Goal: Share content

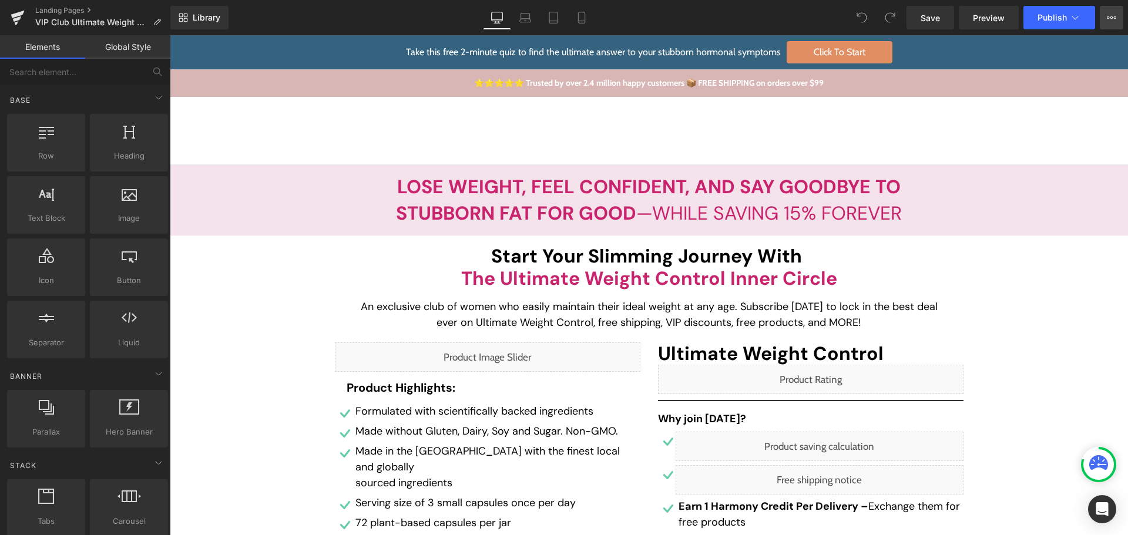
click at [1110, 7] on button "View Live Page View with current Template Save Template to Library Schedule Pub…" at bounding box center [1112, 18] width 24 height 24
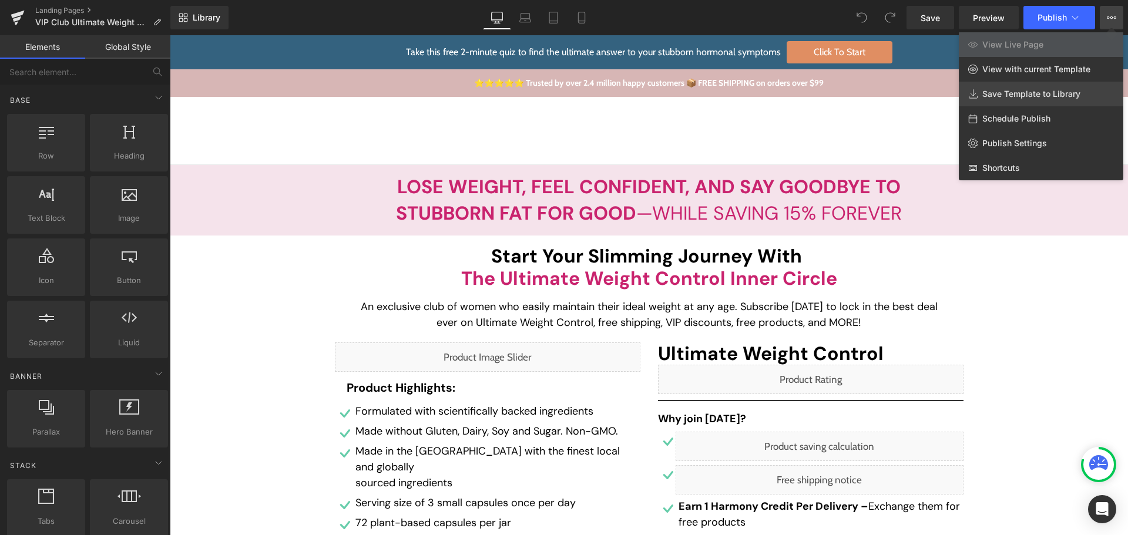
click at [1046, 98] on span "Save Template to Library" at bounding box center [1032, 94] width 98 height 11
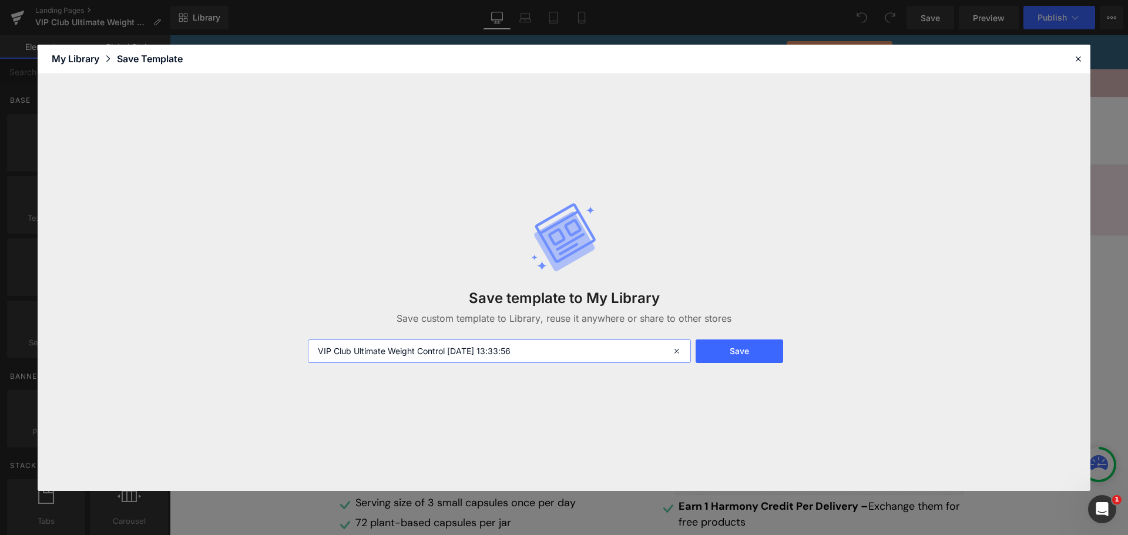
click at [514, 343] on input "VIP Club Ultimate Weight Control [DATE] 13:33:56" at bounding box center [499, 352] width 383 height 24
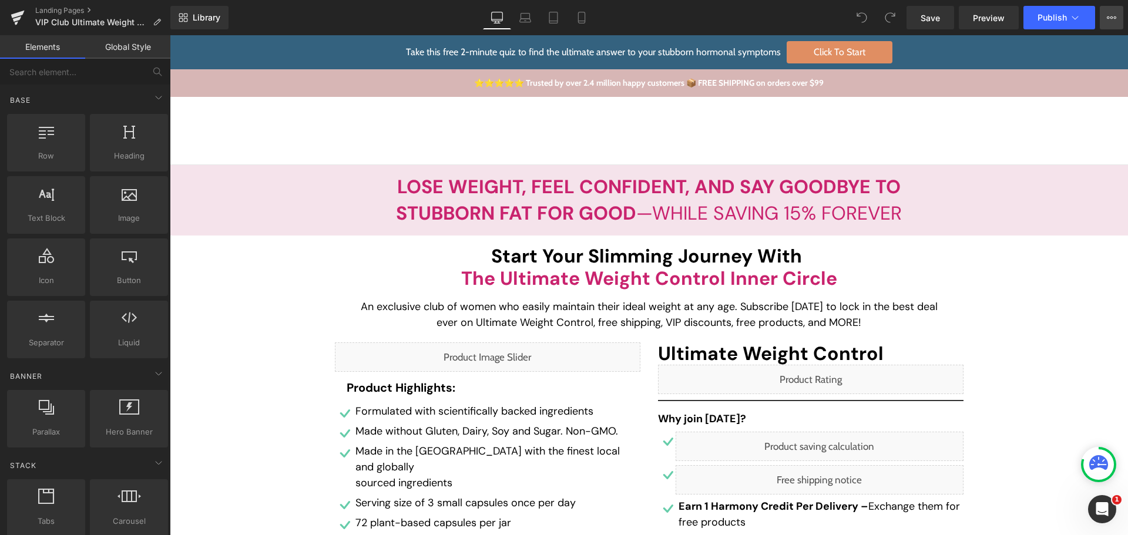
click at [1117, 14] on button "View Live Page View with current Template Save Template to Library Schedule Pub…" at bounding box center [1112, 18] width 24 height 24
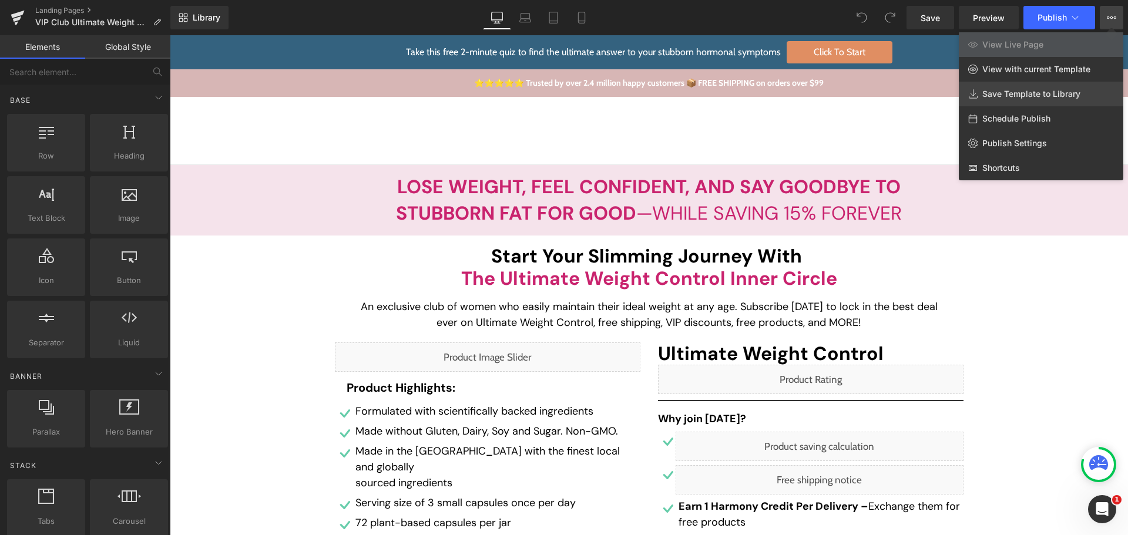
click at [1043, 96] on span "Save Template to Library" at bounding box center [1032, 94] width 98 height 11
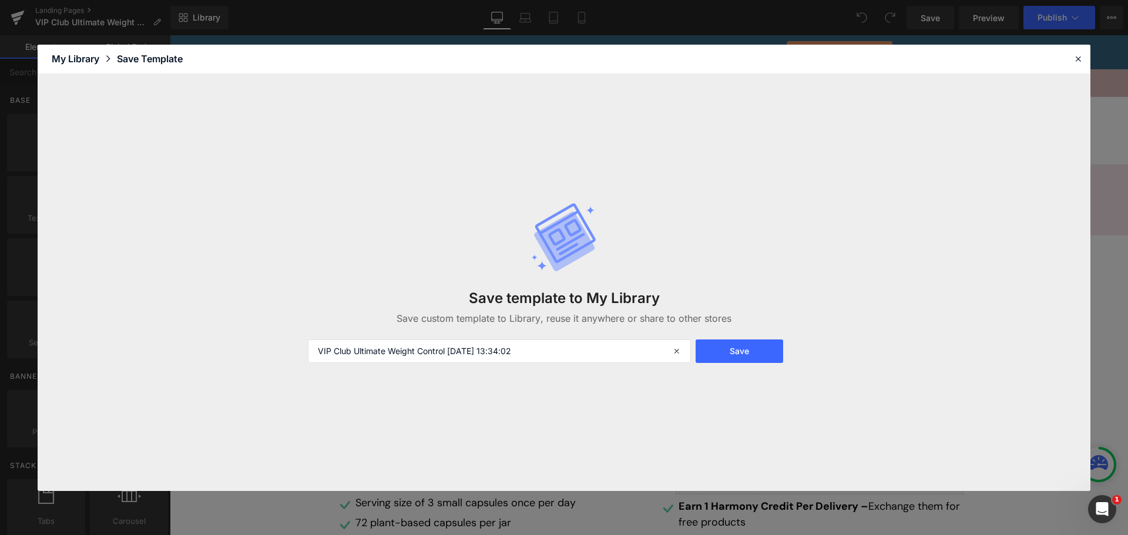
click at [514, 363] on div "Save template to My Library Save custom template to Library, reuse it anywhere …" at bounding box center [564, 283] width 527 height 208
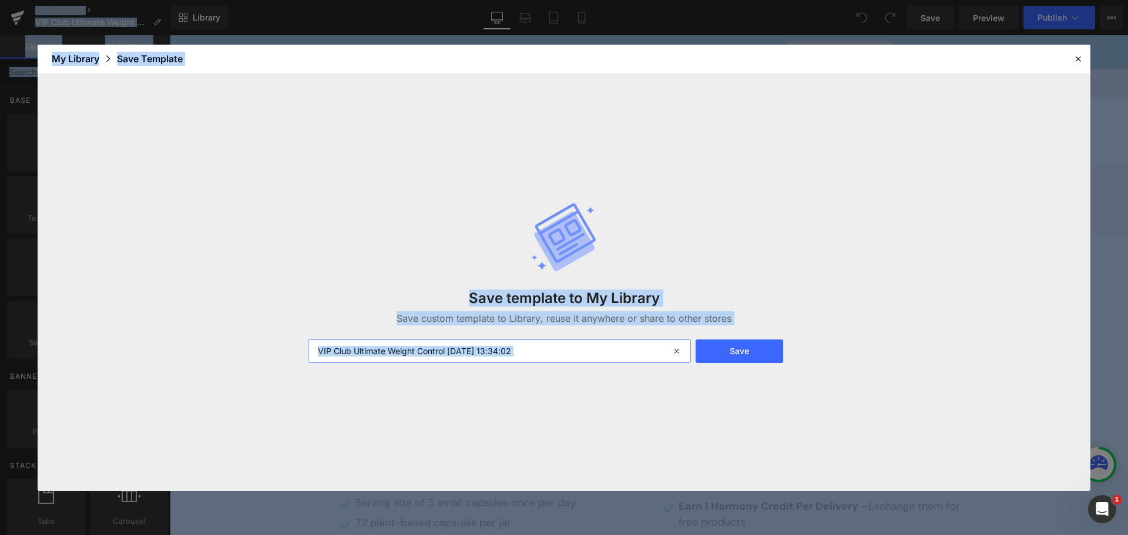
click at [535, 358] on input "VIP Club Ultimate Weight Control 2025-08-19 13:34:02" at bounding box center [499, 352] width 383 height 24
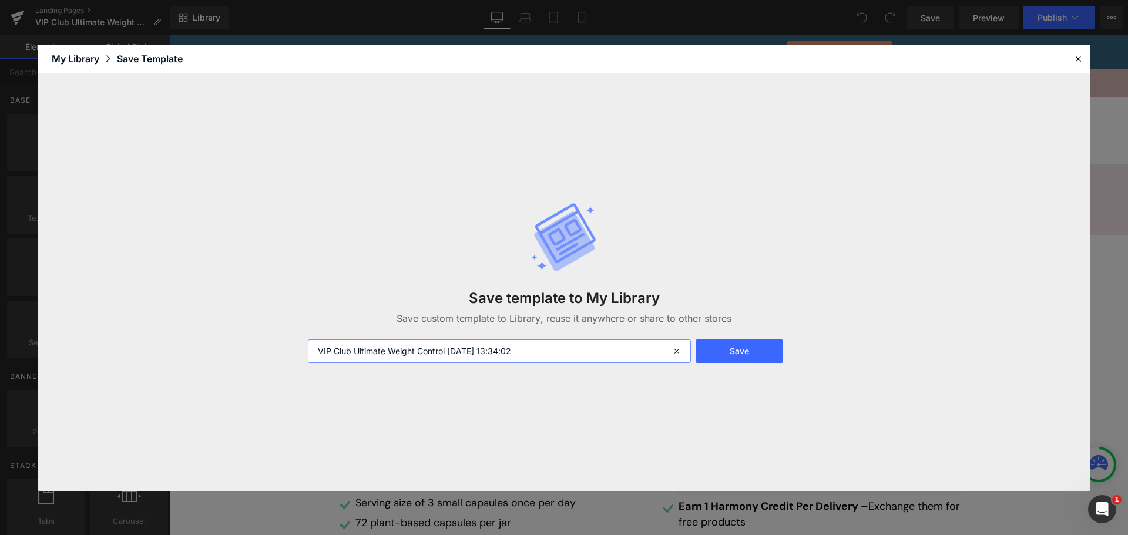
click at [558, 350] on input "VIP Club Ultimate Weight Control 2025-08-19 13:34:02" at bounding box center [499, 352] width 383 height 24
click at [718, 348] on button "Save" at bounding box center [740, 352] width 88 height 24
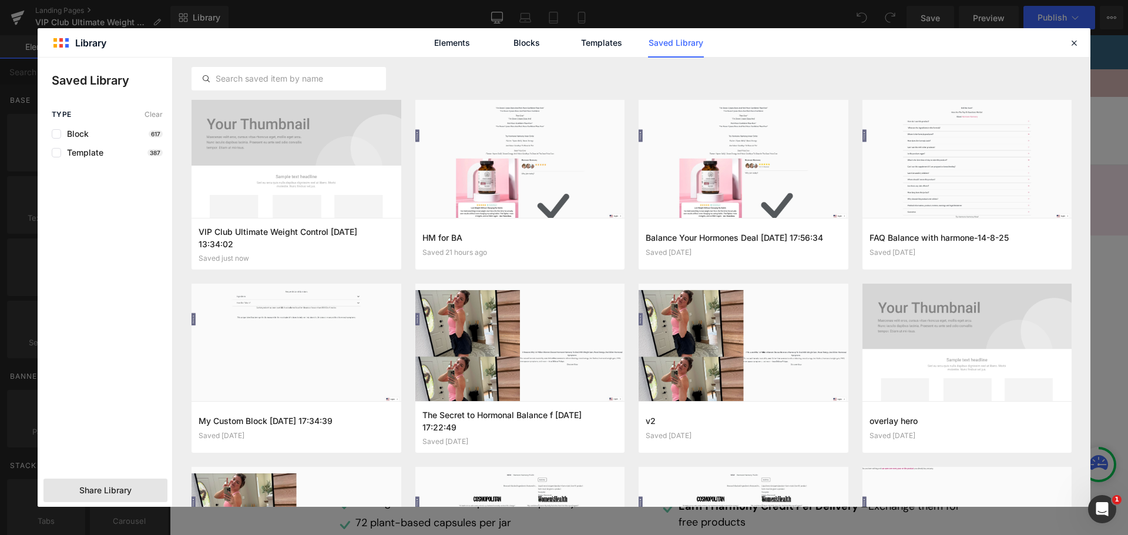
click at [123, 200] on div "Share Library" at bounding box center [479, 200] width 959 height 0
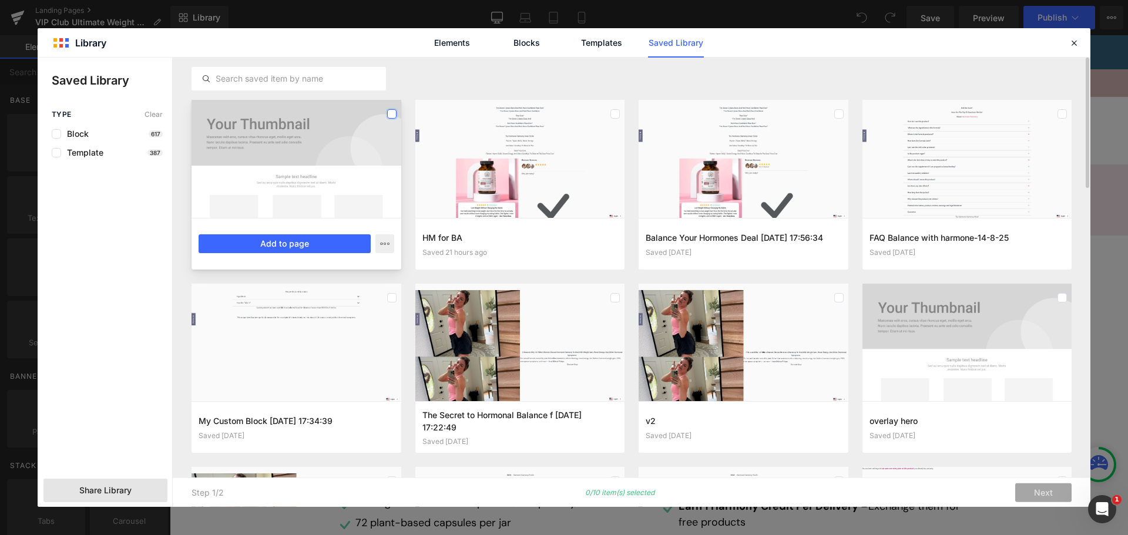
click at [390, 114] on label at bounding box center [391, 113] width 9 height 9
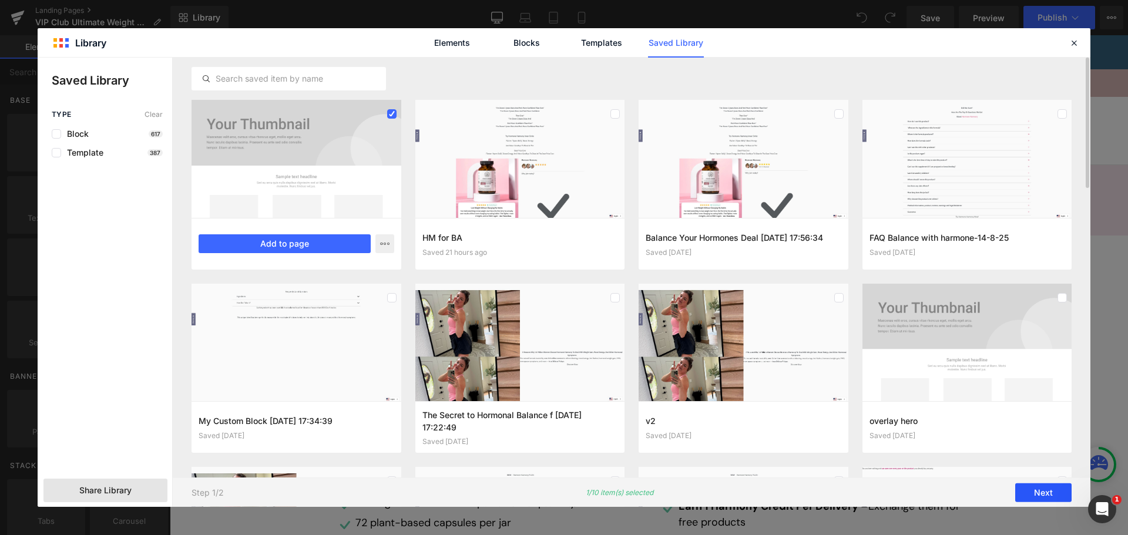
click at [1060, 492] on button "Next" at bounding box center [1044, 493] width 56 height 19
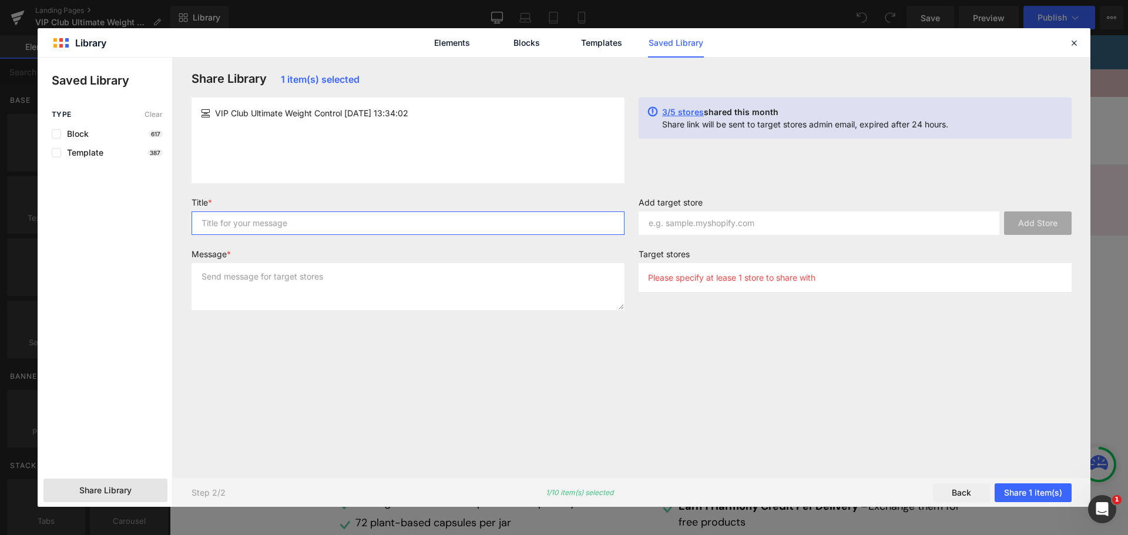
click at [386, 212] on input "text" at bounding box center [408, 224] width 433 height 24
paste input "VIP Club Ultimate Weight Control 2025-08-19 13:34:02"
type input "VIP Club Ultimate Weight Control 2025-08-19 13:34:02"
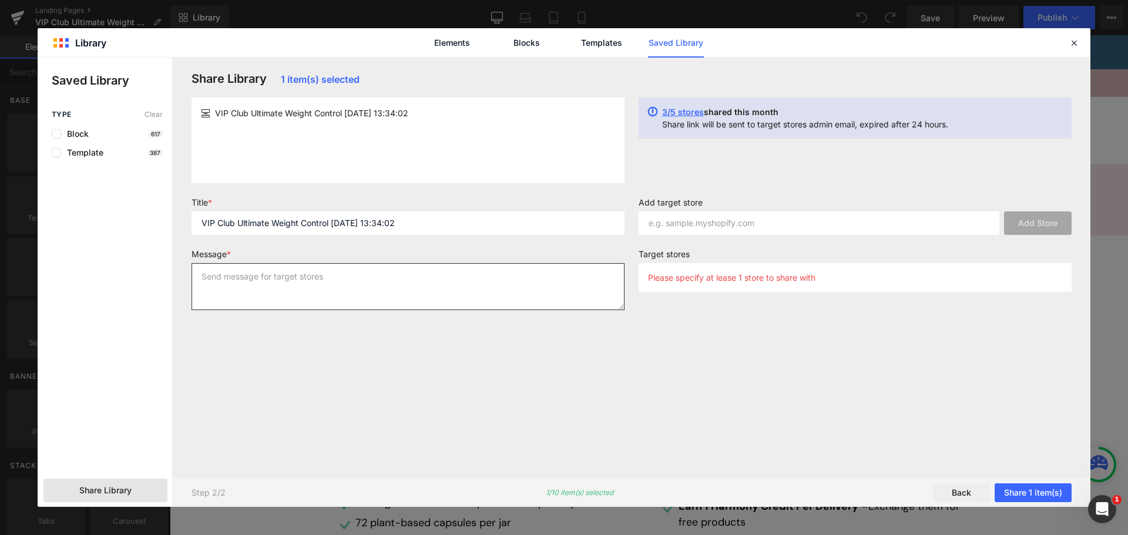
click at [374, 285] on textarea at bounding box center [408, 286] width 433 height 47
paste textarea "VIP Club Ultimate Weight Control 2025-08-19 13:34:02"
type textarea "VIP Club Ultimate Weight Control 2025-08-19 13:34:02"
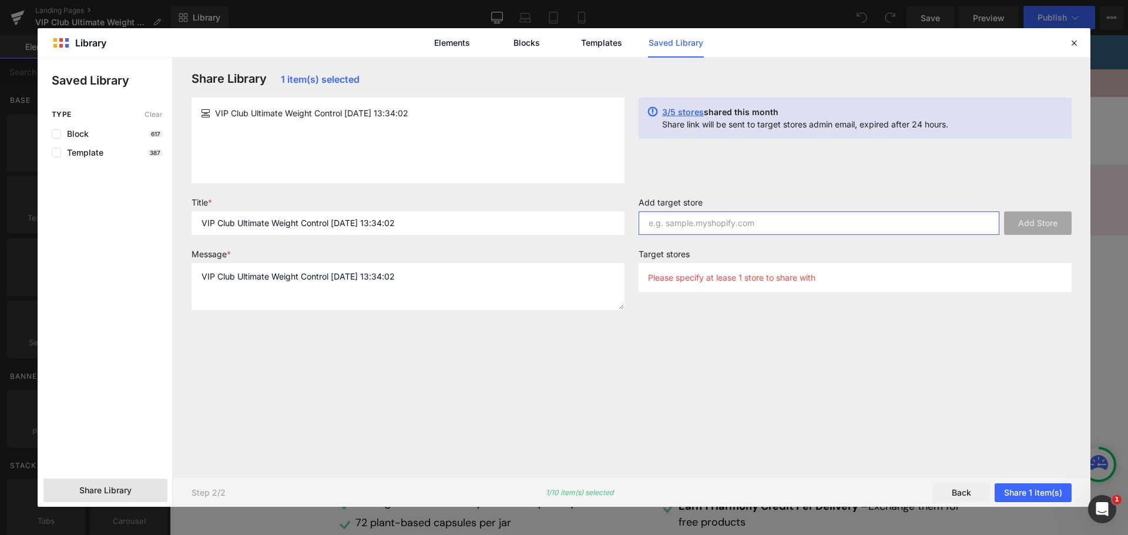
click at [750, 217] on input "text" at bounding box center [819, 224] width 361 height 24
paste input "happy-mammoth/"
click at [1041, 229] on button "Add Store" at bounding box center [1038, 224] width 68 height 24
click at [834, 228] on input "happy-mammoth/" at bounding box center [819, 224] width 361 height 24
type input "happy-mammoth"
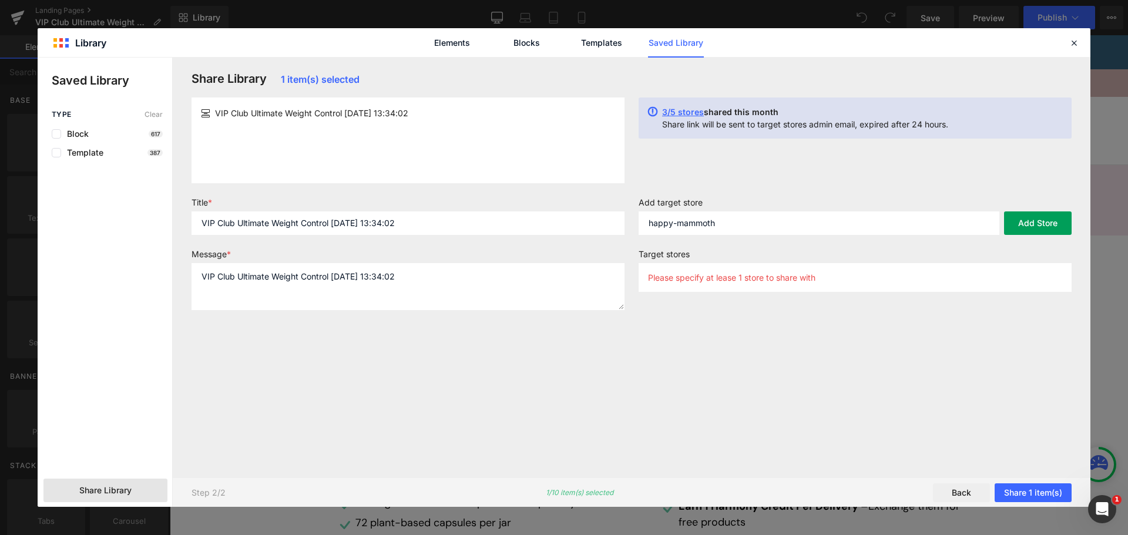
click at [1043, 216] on button "Add Store" at bounding box center [1038, 224] width 68 height 24
click at [745, 207] on label "Add target store" at bounding box center [855, 204] width 433 height 14
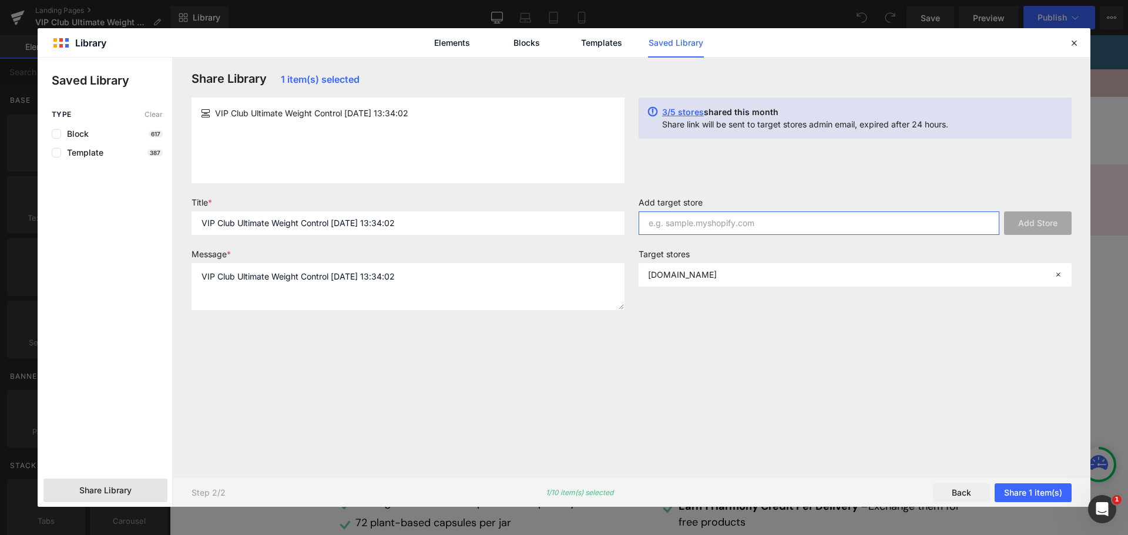
click at [755, 216] on input "text" at bounding box center [819, 224] width 361 height 24
paste input "happy-mammoth-eu"
type input "happy-mammoth-eu"
click at [1056, 225] on button "Add Store" at bounding box center [1038, 224] width 68 height 24
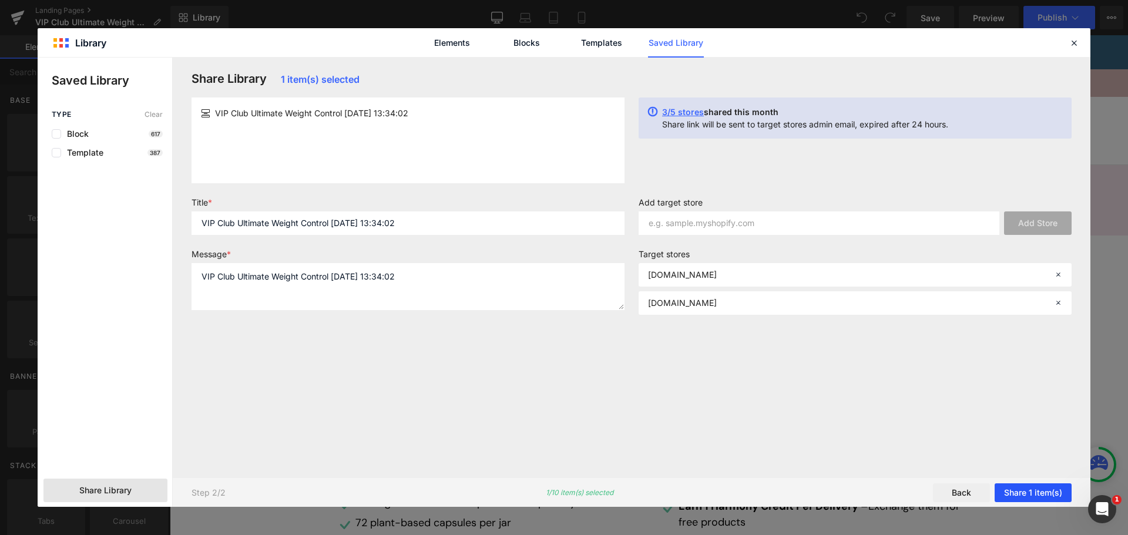
click at [1050, 488] on button "Share 1 item(s)" at bounding box center [1033, 493] width 77 height 19
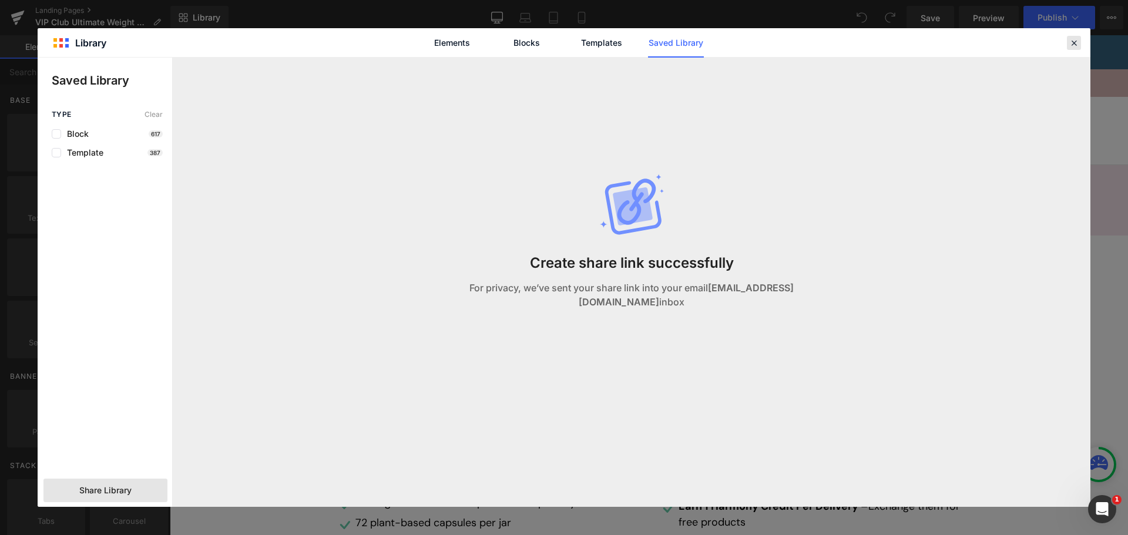
click at [1078, 47] on icon at bounding box center [1074, 43] width 11 height 11
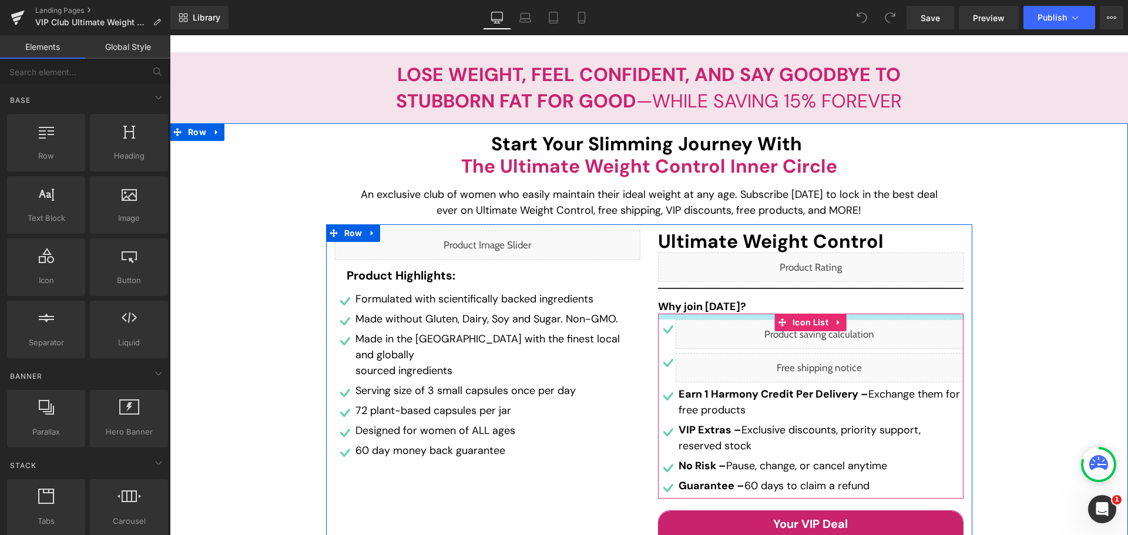
scroll to position [118, 0]
